Goal: Transaction & Acquisition: Purchase product/service

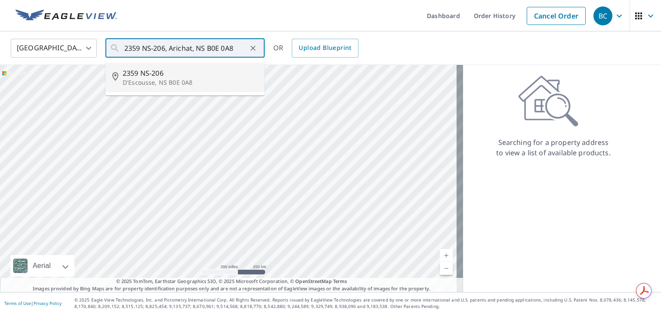
click at [175, 83] on p "D'Escousse, NS B0E 0A8" at bounding box center [190, 82] width 135 height 9
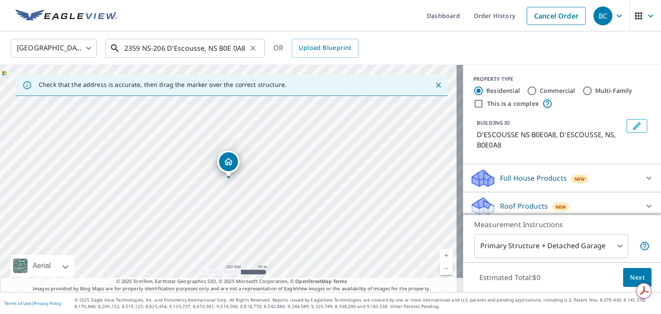
click at [184, 48] on input "2359 NS-206 D'Escousse, NS B0E 0A8" at bounding box center [185, 48] width 123 height 24
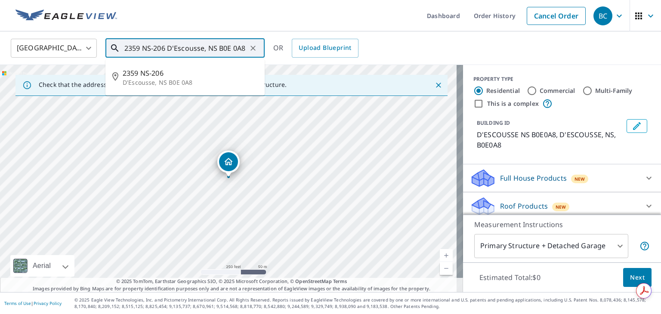
click at [184, 48] on input "2359 NS-206 D'Escousse, NS B0E 0A8" at bounding box center [185, 48] width 123 height 24
paste input ", Arichat"
type input "2359 NS-206, Arichat, NS B0E 0A8"
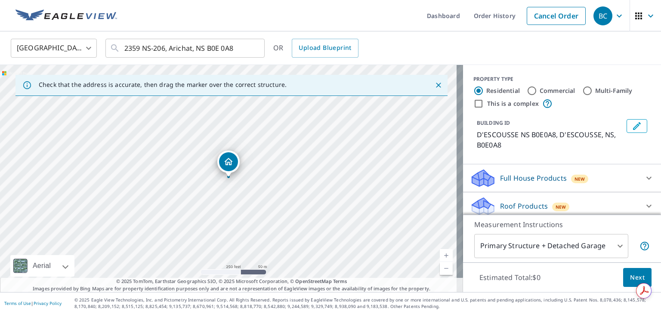
click at [226, 29] on ul "Dashboard Order History Cancel Order" at bounding box center [356, 15] width 468 height 31
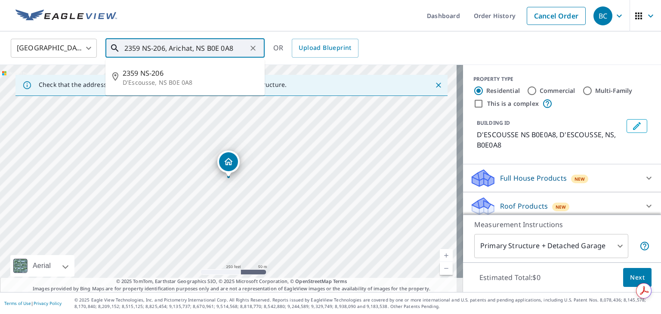
click at [242, 49] on input "2359 NS-206, Arichat, NS B0E 0A8" at bounding box center [185, 48] width 123 height 24
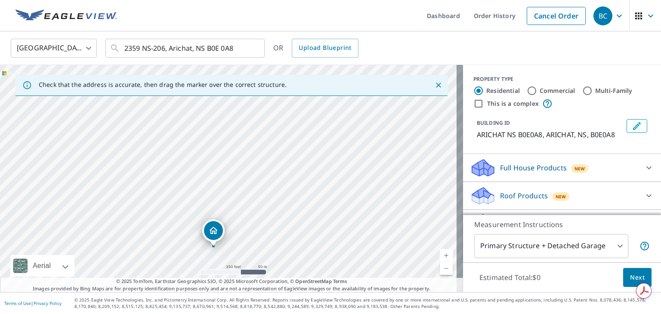
drag, startPoint x: 228, startPoint y: 140, endPoint x: 354, endPoint y: 187, distance: 134.3
click at [354, 187] on div "ARICHAT NS B0E0A8 ARICHAT NS B0E0A8" at bounding box center [231, 178] width 463 height 227
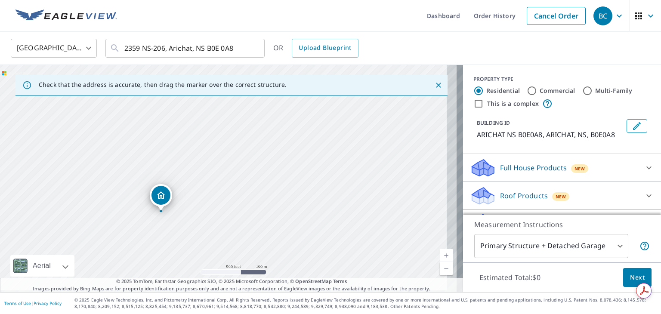
drag, startPoint x: 379, startPoint y: 176, endPoint x: 244, endPoint y: 172, distance: 134.4
click at [244, 172] on div "ARICHAT NS B0E0A8 ARICHAT NS B0E0A8" at bounding box center [231, 178] width 463 height 227
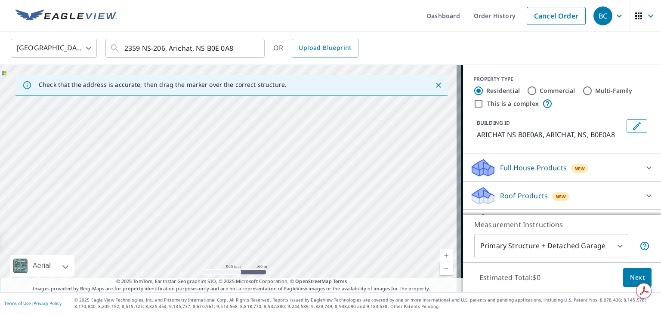
drag, startPoint x: 350, startPoint y: 166, endPoint x: 185, endPoint y: 213, distance: 171.1
click at [185, 213] on div "ARICHAT NS B0E0A8 ARICHAT NS B0E0A8" at bounding box center [231, 178] width 463 height 227
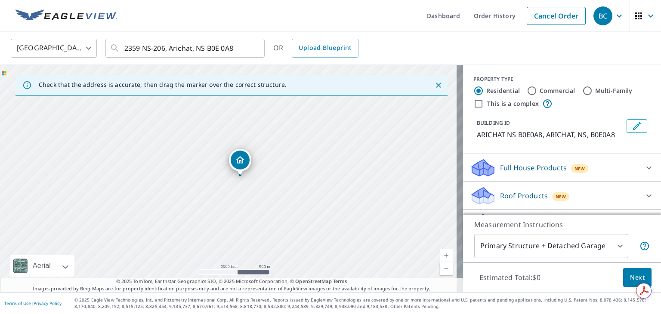
drag, startPoint x: 319, startPoint y: 186, endPoint x: 372, endPoint y: 164, distance: 57.5
click at [372, 164] on div "ARICHAT NS B0E0A8 ARICHAT NS B0E0A8" at bounding box center [231, 178] width 463 height 227
drag, startPoint x: 247, startPoint y: 212, endPoint x: 255, endPoint y: 178, distance: 34.5
click at [255, 178] on div "ARICHAT NS B0E0A8 ARICHAT NS B0E0A8" at bounding box center [231, 178] width 463 height 227
click at [222, 152] on div "ARICHAT NS B0E0A8 ARICHAT NS B0E0A8" at bounding box center [231, 178] width 463 height 227
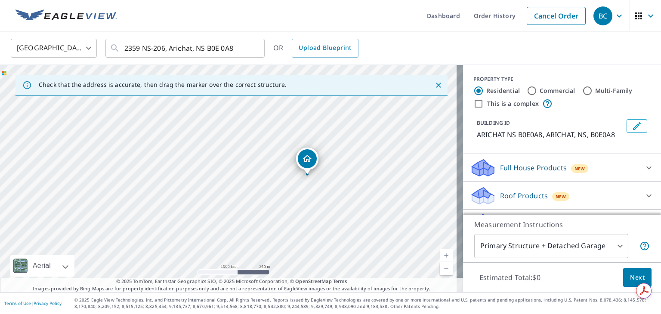
drag, startPoint x: 192, startPoint y: 203, endPoint x: 263, endPoint y: 188, distance: 72.5
click at [274, 190] on div "ARICHAT NS B0E0A8 ARICHAT NS B0E0A8" at bounding box center [231, 178] width 463 height 227
click at [193, 164] on div "ARICHAT NS B0E0A8 ARICHAT NS B0E0A8" at bounding box center [231, 178] width 463 height 227
click at [436, 84] on icon "Close" at bounding box center [438, 85] width 5 height 5
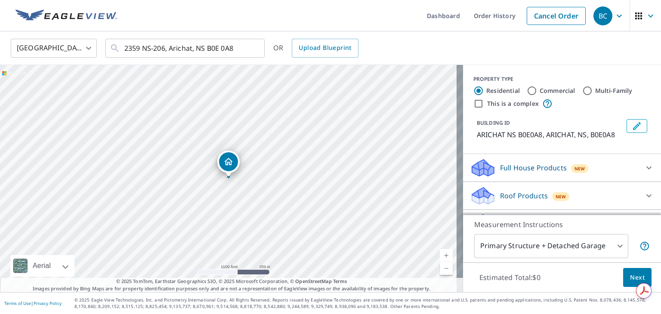
click at [527, 90] on input "Commercial" at bounding box center [532, 91] width 10 height 10
radio input "true"
type input "4"
click at [256, 46] on icon "Clear" at bounding box center [253, 48] width 9 height 9
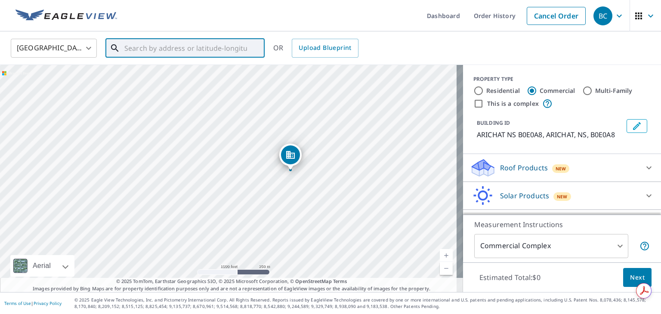
drag, startPoint x: 165, startPoint y: 150, endPoint x: 308, endPoint y: 134, distance: 143.8
click at [308, 134] on div "ARICHAT NS B0E0A8 ARICHAT NS B0E0A8" at bounding box center [231, 178] width 463 height 227
click at [159, 102] on div "ARICHAT NS B0E0A8 ARICHAT NS B0E0A8" at bounding box center [231, 178] width 463 height 227
click at [231, 164] on icon "Dropped pin, building 1, Commercial property, ARICHAT NS B0E0A8 ARICHAT NS B0E0…" at bounding box center [228, 162] width 10 height 10
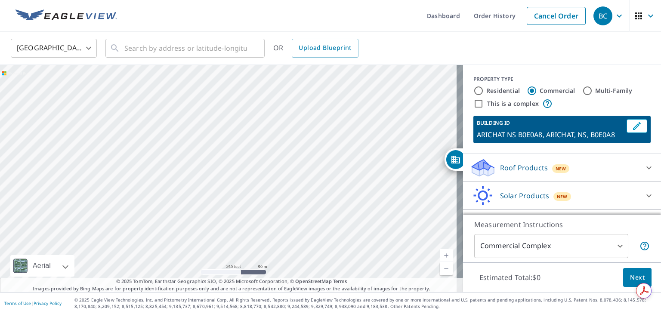
drag, startPoint x: 183, startPoint y: 203, endPoint x: 472, endPoint y: 200, distance: 288.8
click at [472, 200] on div "ARICHAT NS B0E0A8 ARICHAT NS B0E0A8 Aerial Road A standard road map Aerial A de…" at bounding box center [330, 178] width 661 height 227
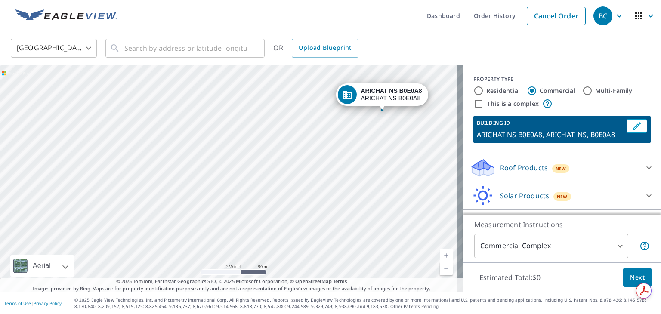
drag, startPoint x: 238, startPoint y: 179, endPoint x: 339, endPoint y: 136, distance: 110.5
click at [339, 136] on div "ARICHAT NS B0E0A8 ARICHAT NS B0E0A8" at bounding box center [231, 178] width 463 height 227
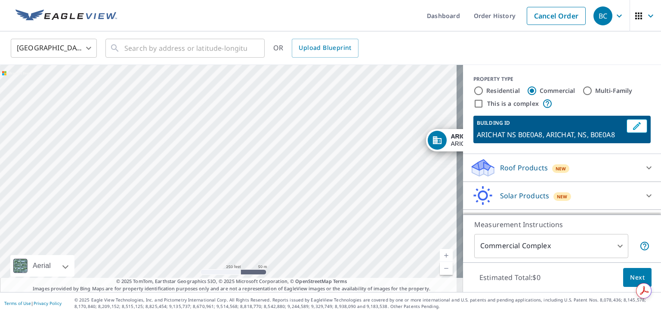
drag, startPoint x: 199, startPoint y: 132, endPoint x: 292, endPoint y: 155, distance: 96.2
click at [315, 183] on div "ARICHAT NS B0E0A8 ARICHAT NS B0E0A8" at bounding box center [231, 178] width 463 height 227
click at [204, 50] on input "text" at bounding box center [185, 48] width 123 height 24
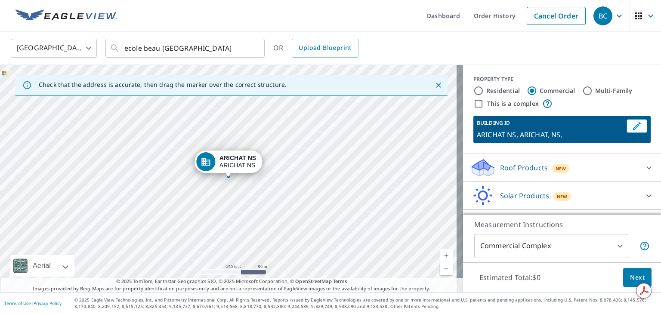
drag, startPoint x: 207, startPoint y: 158, endPoint x: 71, endPoint y: 152, distance: 137.0
drag, startPoint x: 202, startPoint y: 186, endPoint x: 393, endPoint y: 69, distance: 224.3
click at [393, 69] on div "[STREET_ADDRESS]" at bounding box center [231, 178] width 463 height 227
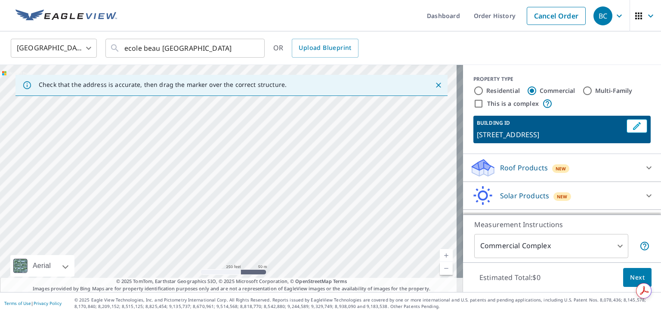
click at [169, 130] on div "[STREET_ADDRESS]" at bounding box center [231, 178] width 463 height 227
click at [171, 126] on div "[STREET_ADDRESS]" at bounding box center [231, 178] width 463 height 227
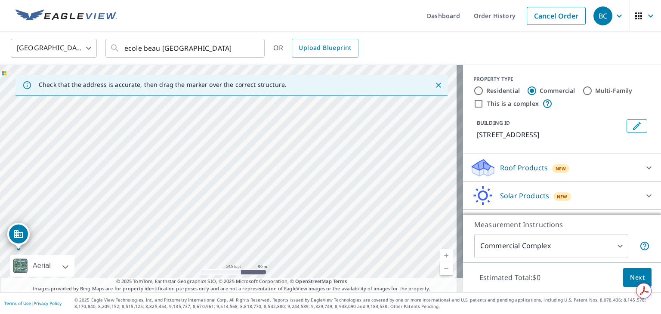
drag, startPoint x: 227, startPoint y: 161, endPoint x: 17, endPoint y: 233, distance: 222.1
drag, startPoint x: 231, startPoint y: 161, endPoint x: 191, endPoint y: 157, distance: 40.6
drag, startPoint x: 268, startPoint y: 210, endPoint x: 271, endPoint y: 200, distance: 10.8
click at [271, 200] on div "2359 206 RICHMOND NS B0E1A0" at bounding box center [231, 178] width 463 height 227
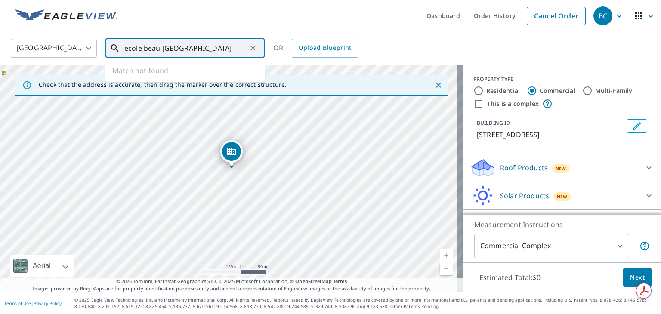
drag, startPoint x: 221, startPoint y: 46, endPoint x: 89, endPoint y: 53, distance: 131.8
click at [89, 53] on div "[GEOGRAPHIC_DATA] CA ​ ecole beau port arichat ​ Match not found OR Upload Blue…" at bounding box center [327, 48] width 646 height 20
paste input "2359 NS-206, Arichat, NS"
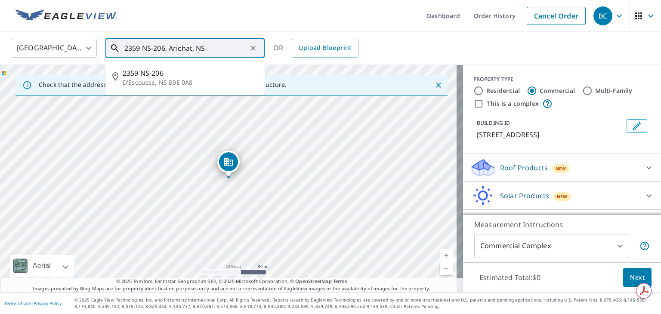
type input "2359 NS-206, Arichat, NS"
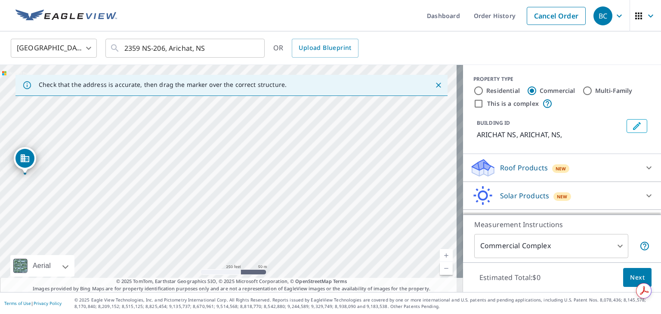
drag, startPoint x: 229, startPoint y: 162, endPoint x: 26, endPoint y: 159, distance: 203.6
drag, startPoint x: 226, startPoint y: 162, endPoint x: 17, endPoint y: 164, distance: 208.3
drag, startPoint x: 225, startPoint y: 162, endPoint x: 158, endPoint y: 117, distance: 80.8
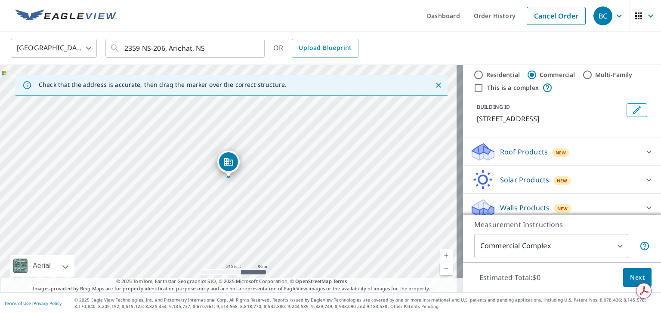
scroll to position [23, 0]
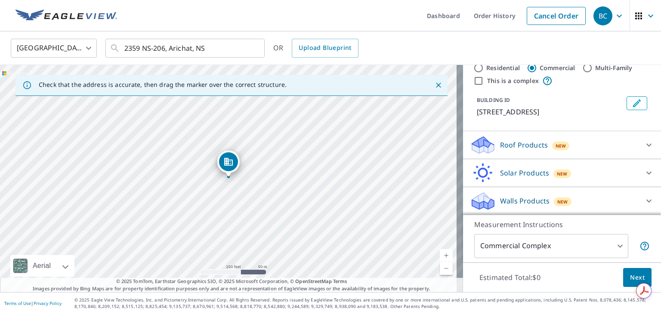
click at [525, 146] on p "Roof Products" at bounding box center [524, 145] width 48 height 10
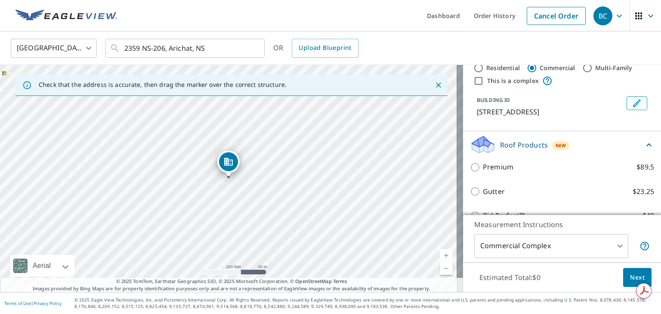
scroll to position [66, 0]
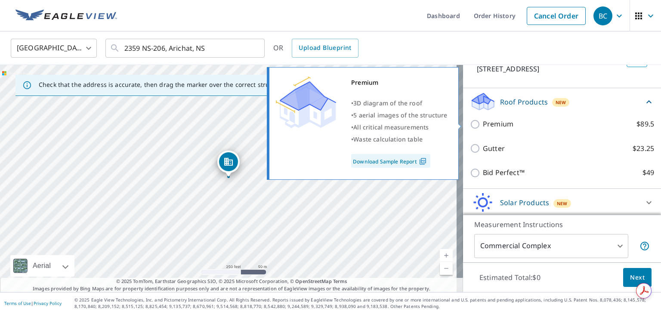
click at [497, 125] on p "Premium" at bounding box center [498, 124] width 31 height 11
click at [483, 125] on input "Premium $89.5" at bounding box center [476, 124] width 13 height 10
checkbox input "true"
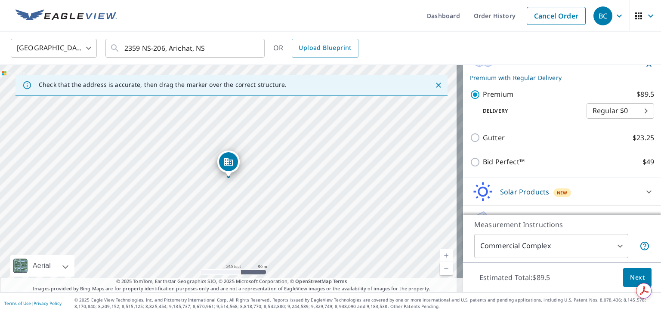
scroll to position [127, 0]
